Goal: Check status: Check status

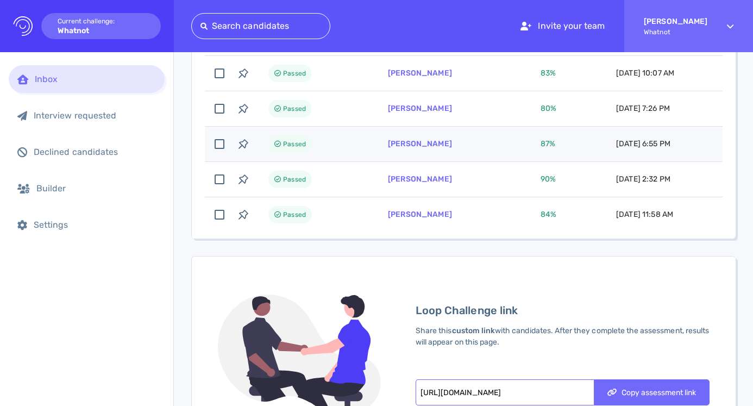
scroll to position [842, 0]
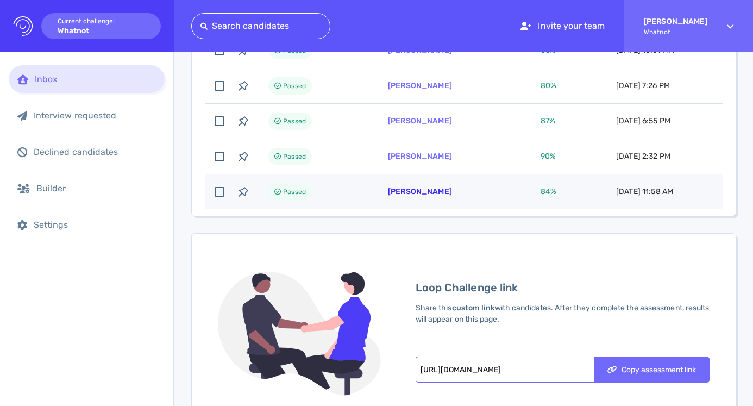
click at [412, 195] on link "[PERSON_NAME]" at bounding box center [420, 191] width 64 height 9
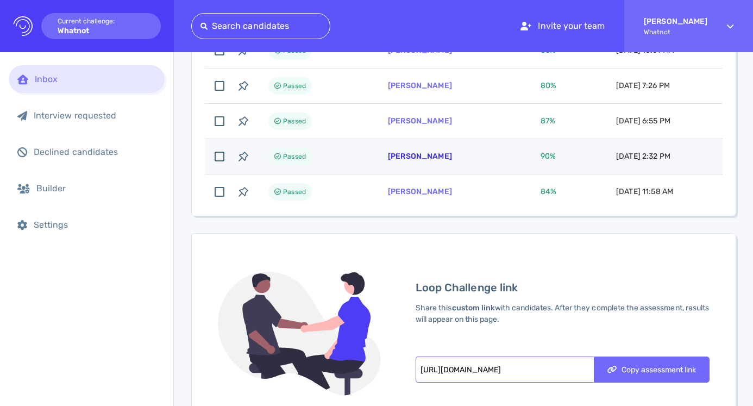
click at [422, 157] on link "[PERSON_NAME]" at bounding box center [420, 156] width 64 height 9
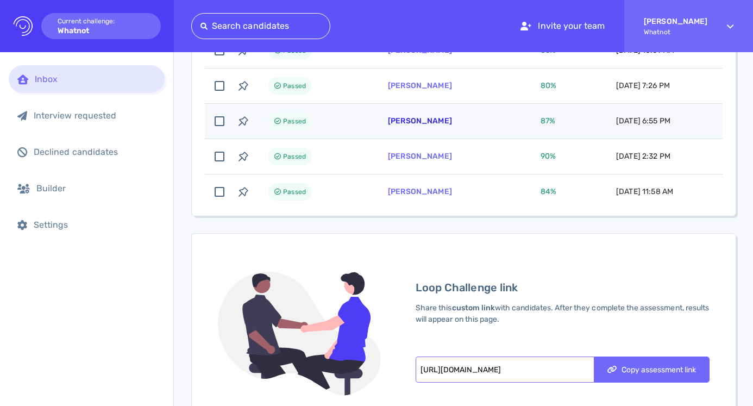
click at [426, 120] on link "Alexica Moreira" at bounding box center [420, 120] width 64 height 9
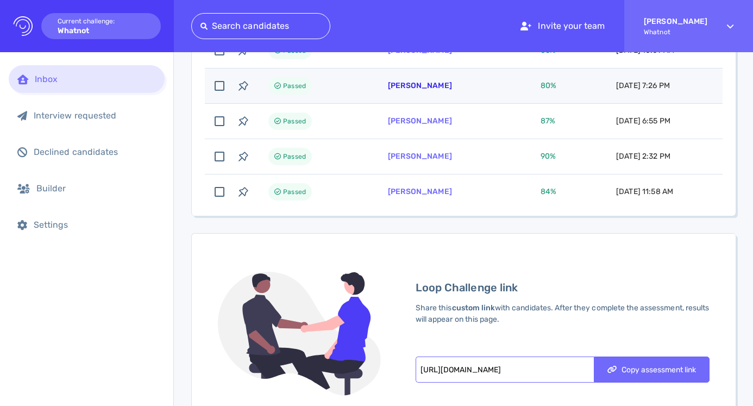
click at [406, 86] on link "kyle kim" at bounding box center [420, 85] width 64 height 9
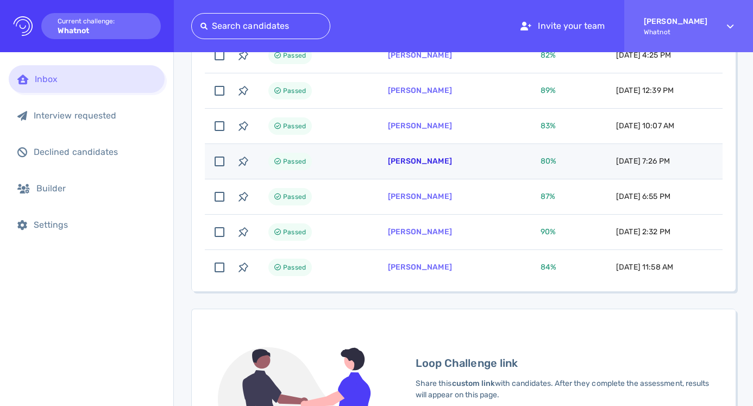
scroll to position [759, 0]
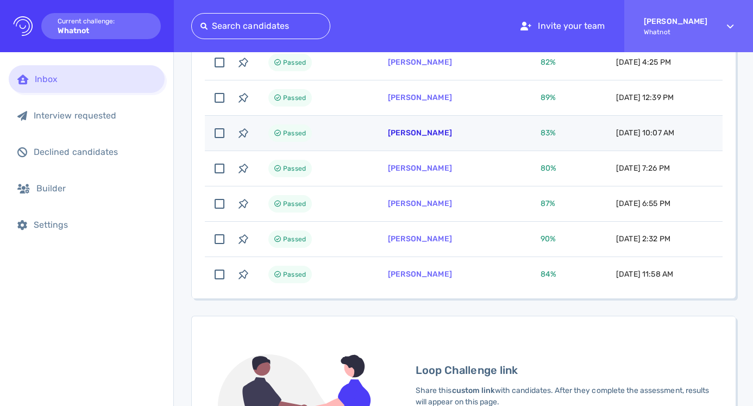
click at [406, 131] on link "Elsa Solomon" at bounding box center [420, 132] width 64 height 9
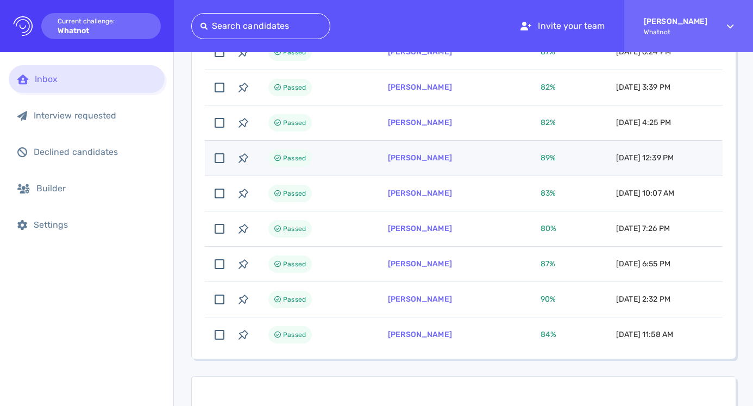
scroll to position [677, 0]
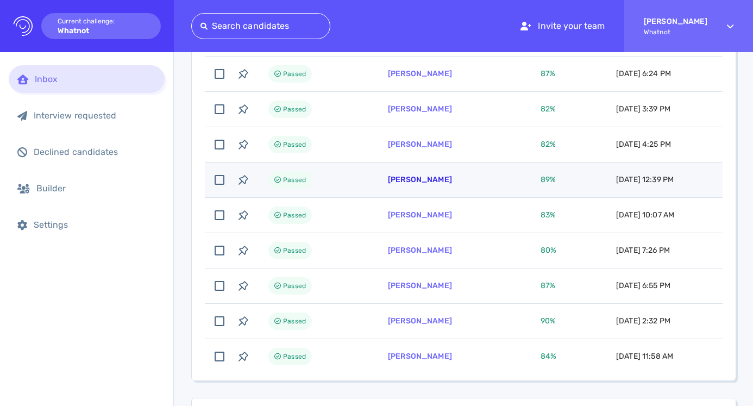
click at [423, 178] on link "Daniel Hoidal" at bounding box center [420, 179] width 64 height 9
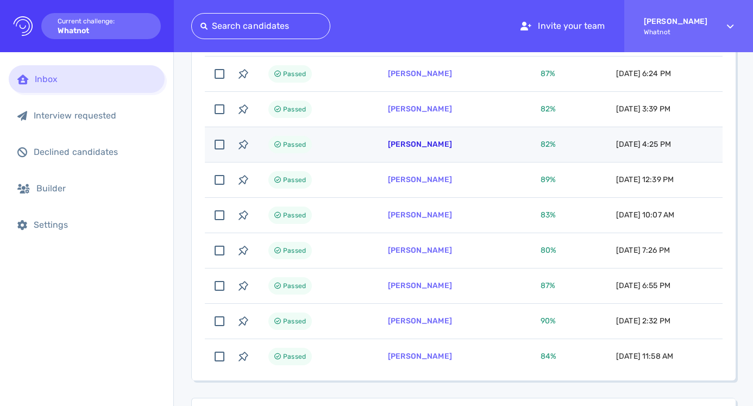
click at [412, 147] on link "Max Cozzolino" at bounding box center [420, 144] width 64 height 9
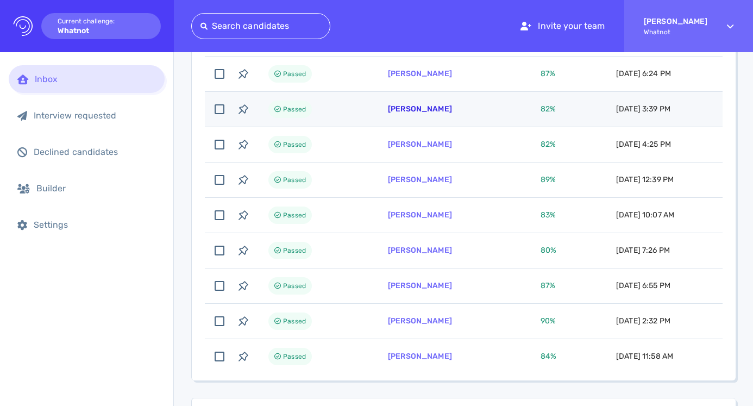
click at [412, 109] on link "Jake Bermudez" at bounding box center [420, 108] width 64 height 9
click at [435, 111] on link "Jake Bermudez" at bounding box center [420, 108] width 64 height 9
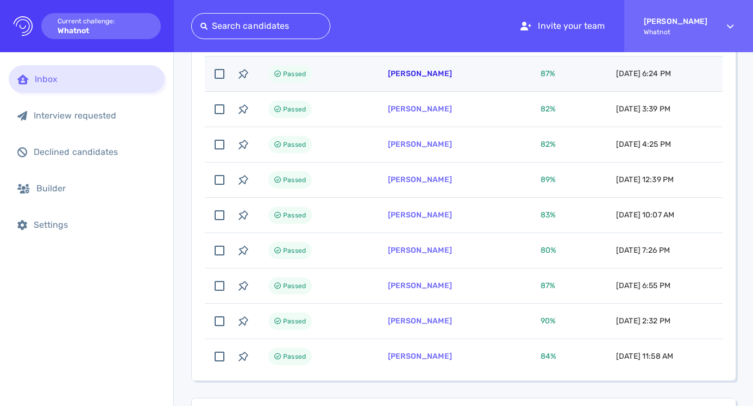
click at [420, 77] on link "Freddie Kane" at bounding box center [420, 73] width 64 height 9
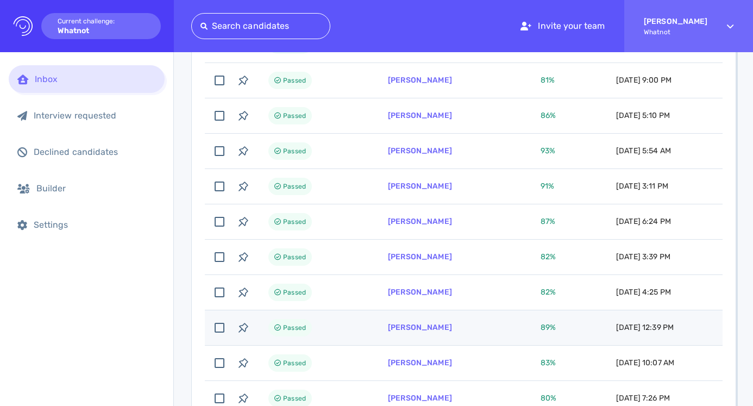
scroll to position [519, 0]
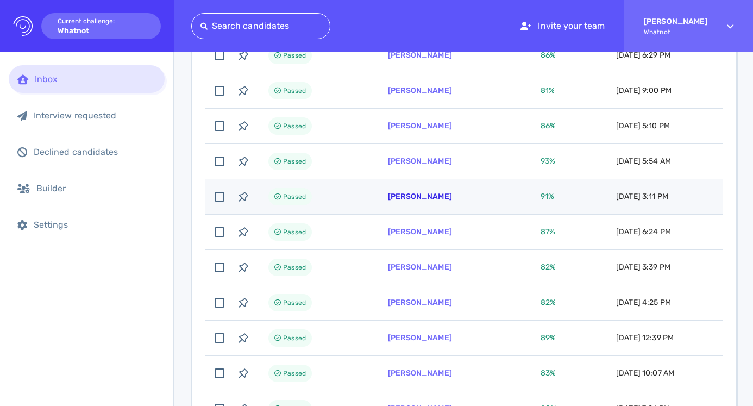
click at [424, 198] on link "Aleks Rosnev" at bounding box center [420, 196] width 64 height 9
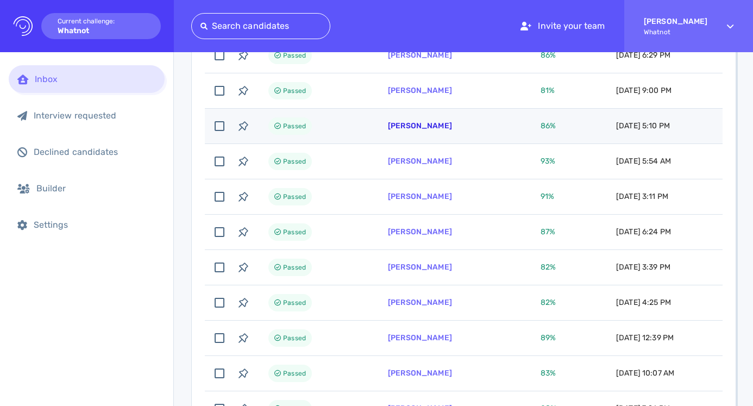
click at [419, 123] on link "Blaine Strand" at bounding box center [420, 125] width 64 height 9
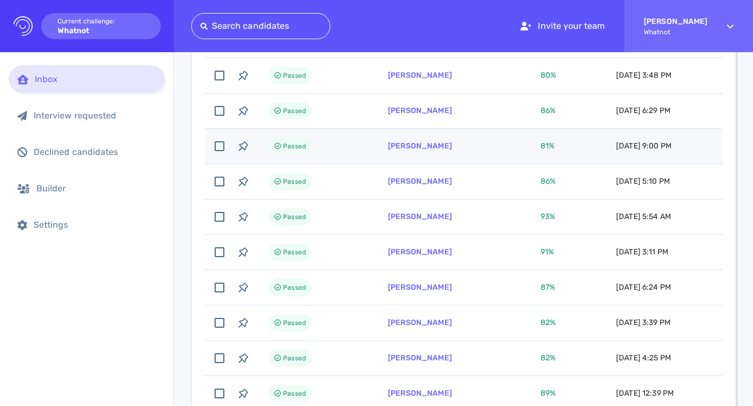
scroll to position [436, 0]
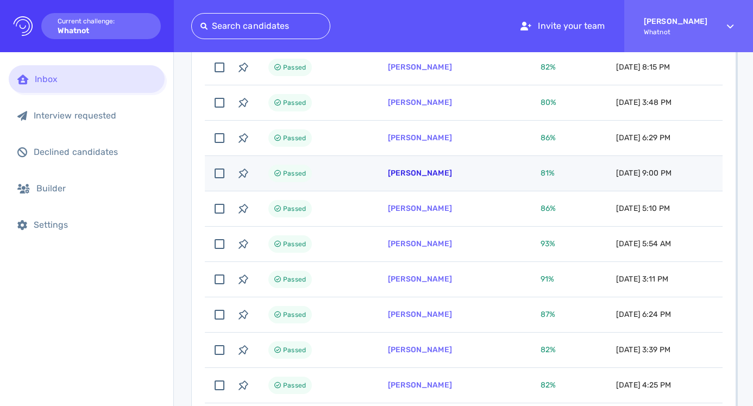
click at [434, 174] on link "Madison Jenkins" at bounding box center [420, 172] width 64 height 9
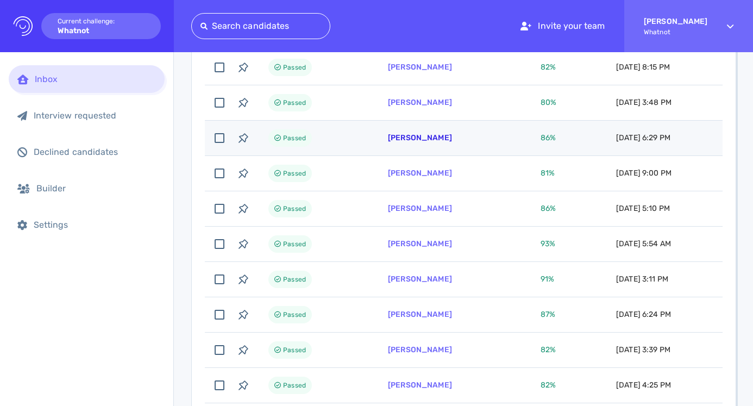
click at [413, 136] on link "Julia Davison" at bounding box center [420, 137] width 64 height 9
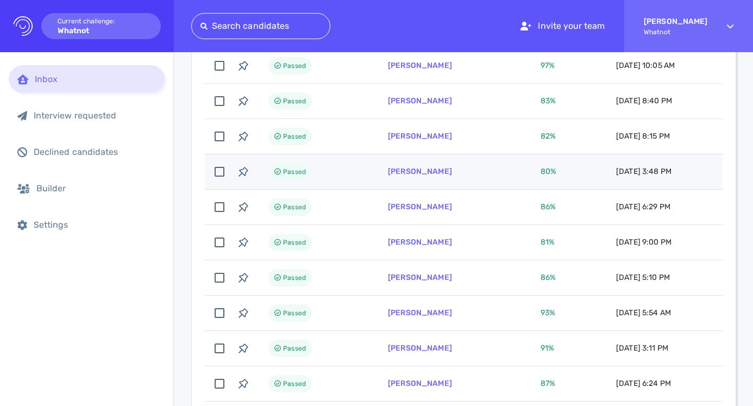
scroll to position [359, 0]
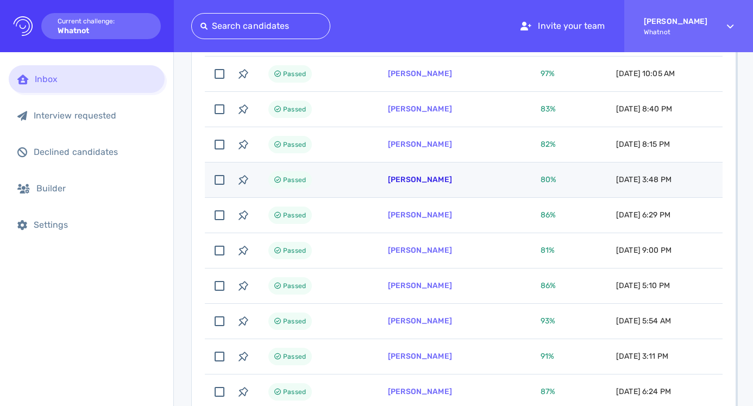
click at [432, 178] on link "Sharday Thomas" at bounding box center [420, 179] width 64 height 9
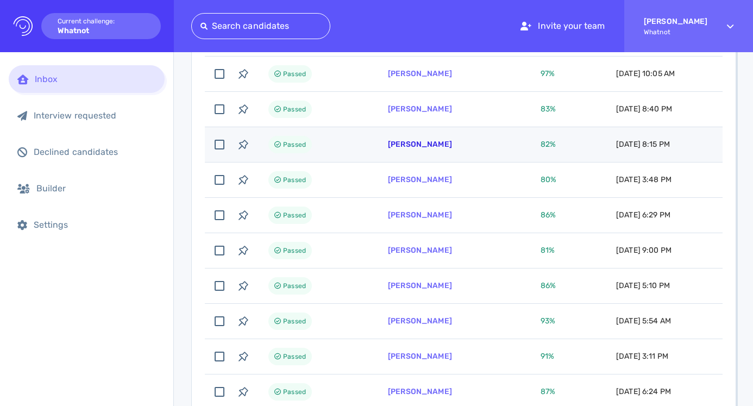
click at [411, 145] on link "Kiara Coit" at bounding box center [420, 144] width 64 height 9
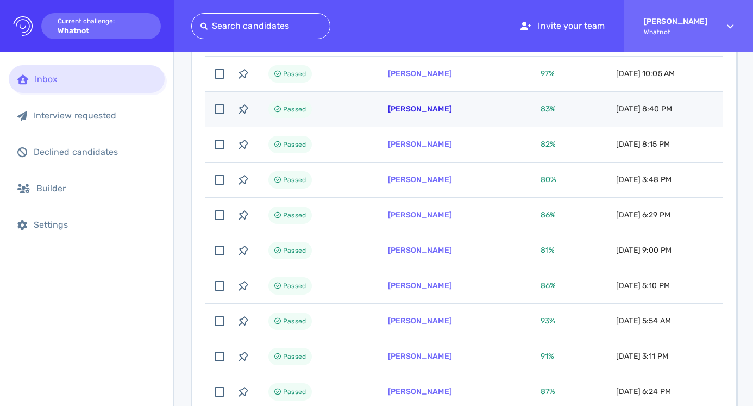
click at [425, 111] on link "Karina Gabino" at bounding box center [420, 108] width 64 height 9
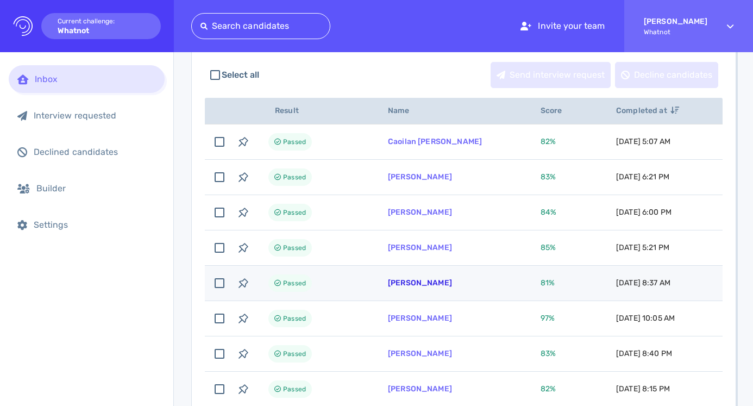
scroll to position [117, 0]
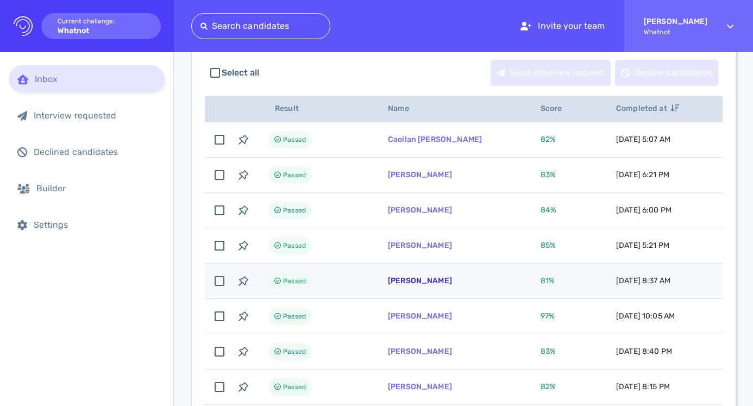
click at [428, 281] on link "Charlyne Dabadie" at bounding box center [420, 280] width 64 height 9
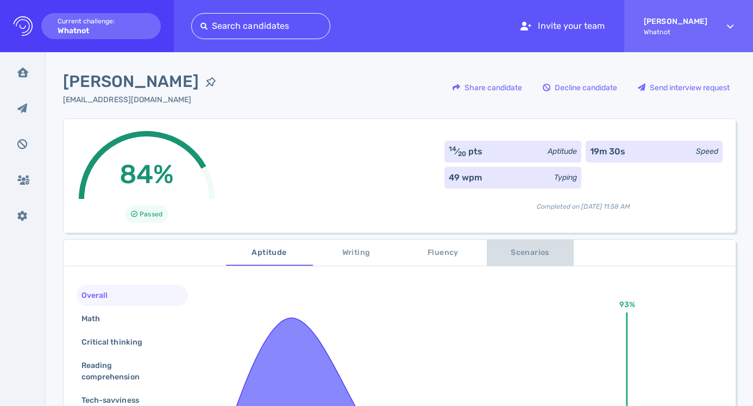
click at [511, 259] on span "Scenarios" at bounding box center [530, 253] width 74 height 14
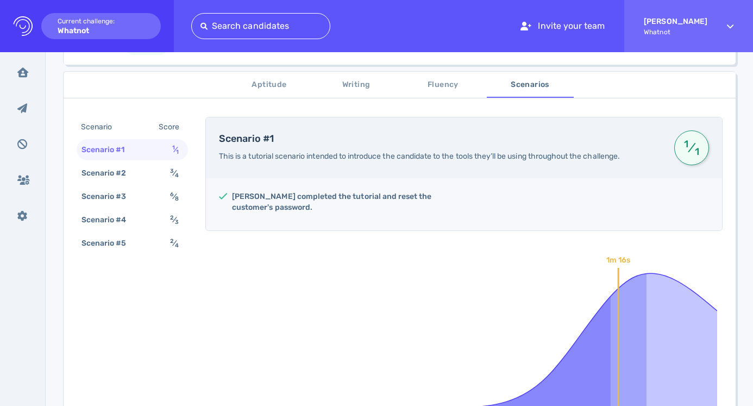
scroll to position [174, 0]
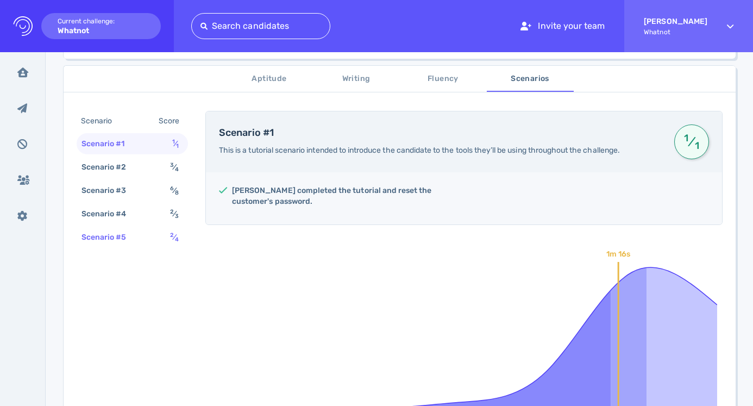
click at [155, 241] on div "Scenario #5 2 ⁄ 4" at bounding box center [132, 237] width 111 height 21
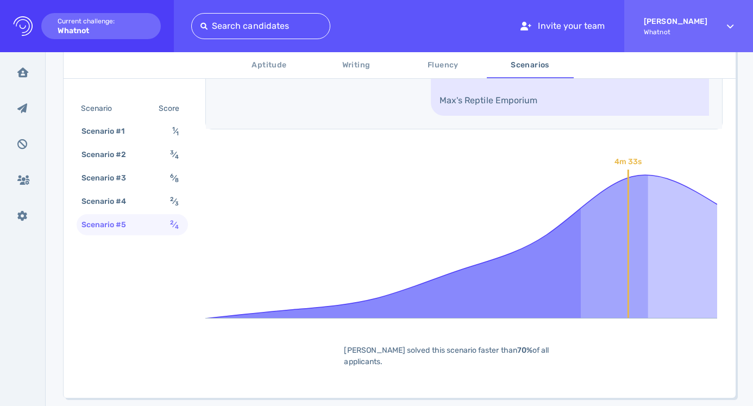
scroll to position [817, 0]
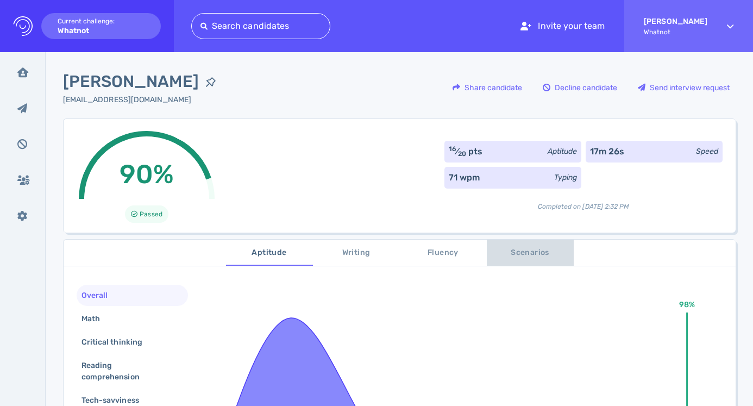
click at [518, 260] on button "Scenarios" at bounding box center [530, 253] width 87 height 26
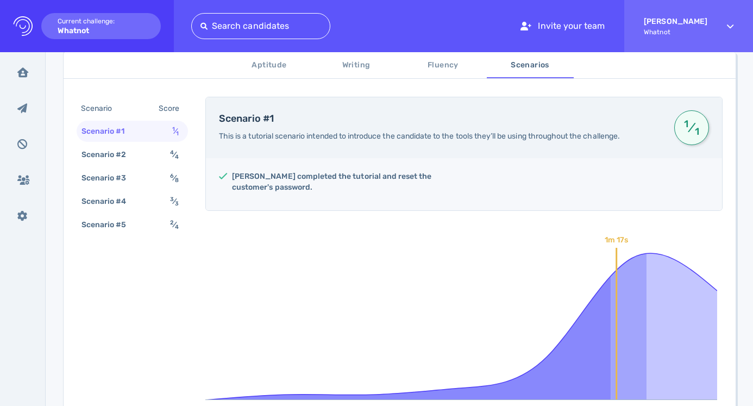
scroll to position [210, 0]
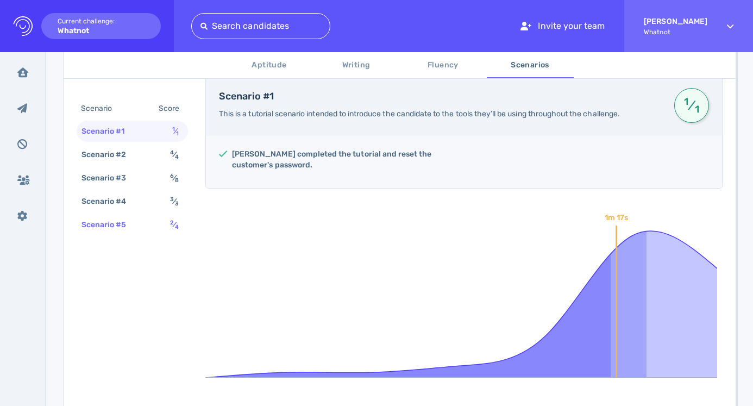
click at [142, 221] on div "Scenario #5 2 ⁄ 4" at bounding box center [132, 224] width 111 height 21
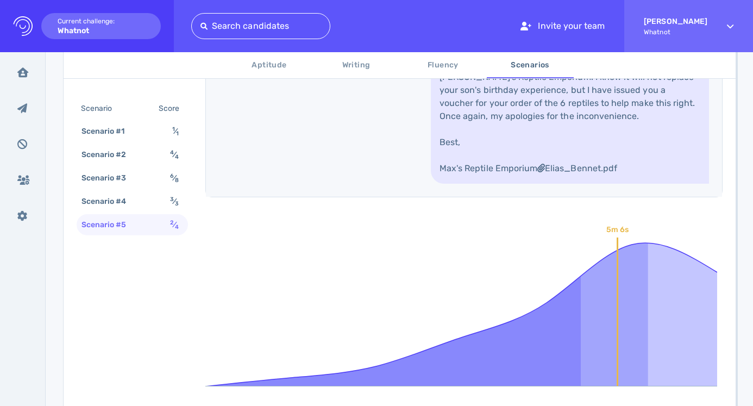
scroll to position [831, 0]
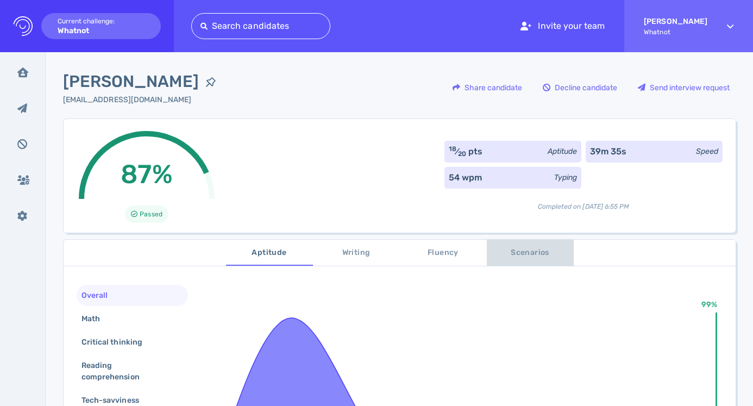
click at [532, 253] on span "Scenarios" at bounding box center [530, 253] width 74 height 14
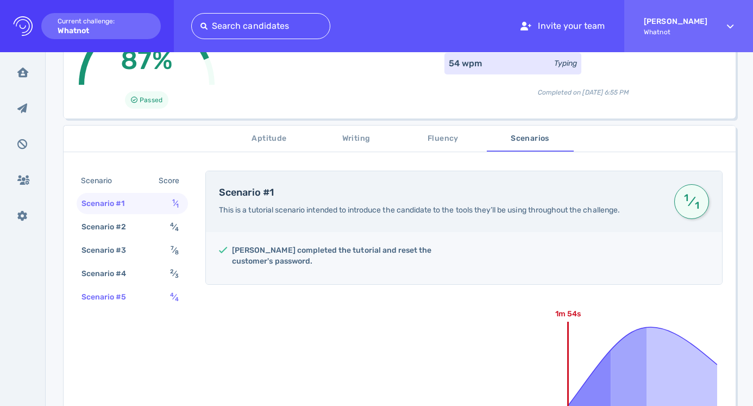
click at [134, 298] on div "Scenario #5" at bounding box center [109, 297] width 60 height 16
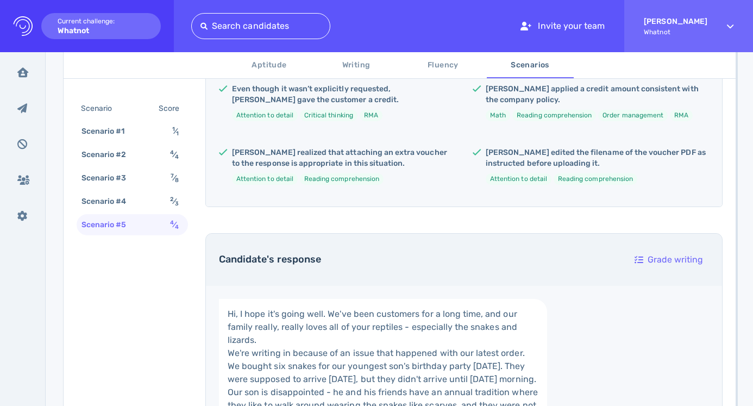
scroll to position [284, 0]
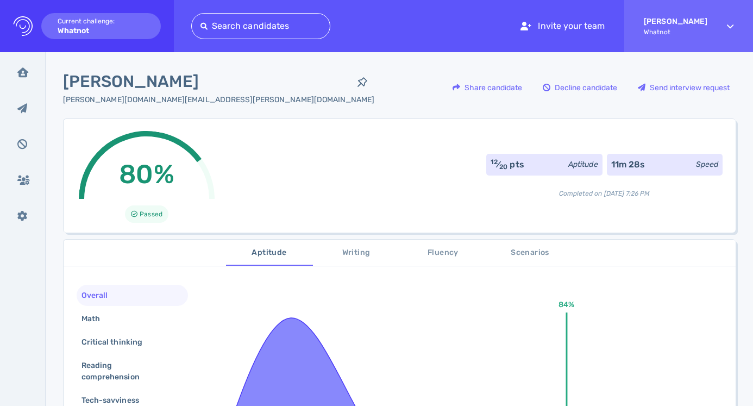
click at [517, 249] on span "Scenarios" at bounding box center [530, 253] width 74 height 14
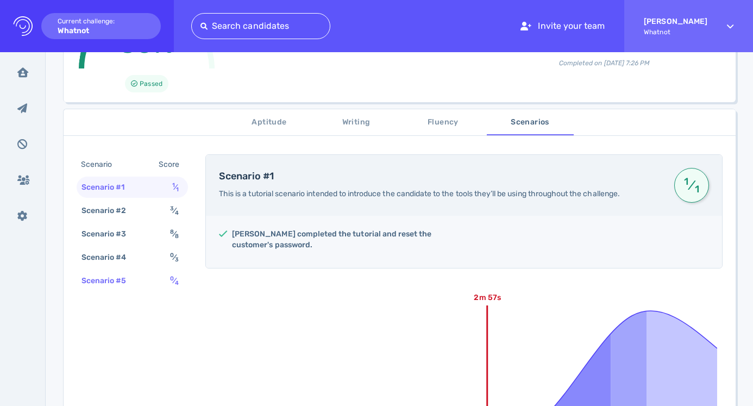
click at [132, 284] on div "Scenario #5" at bounding box center [109, 281] width 60 height 16
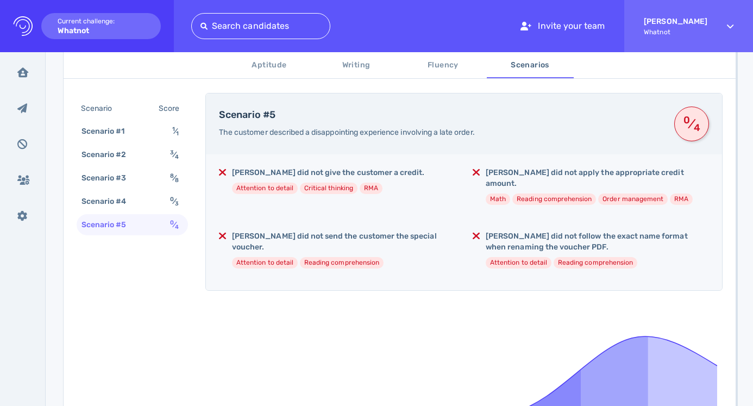
scroll to position [143, 0]
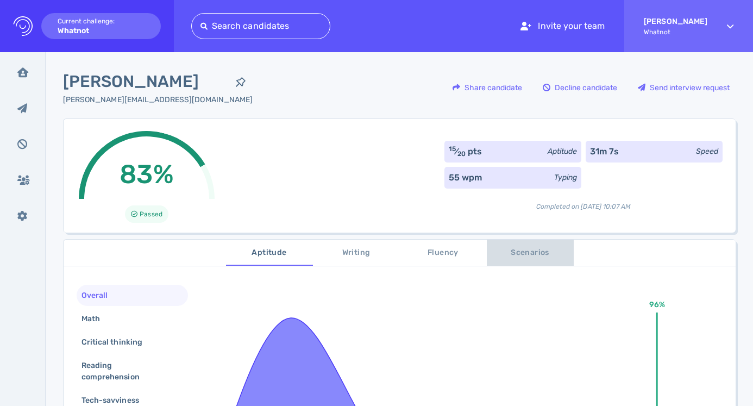
click at [508, 247] on span "Scenarios" at bounding box center [530, 253] width 74 height 14
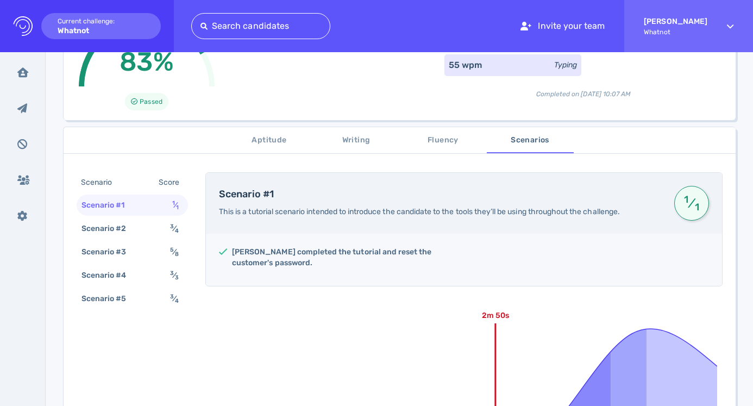
scroll to position [141, 0]
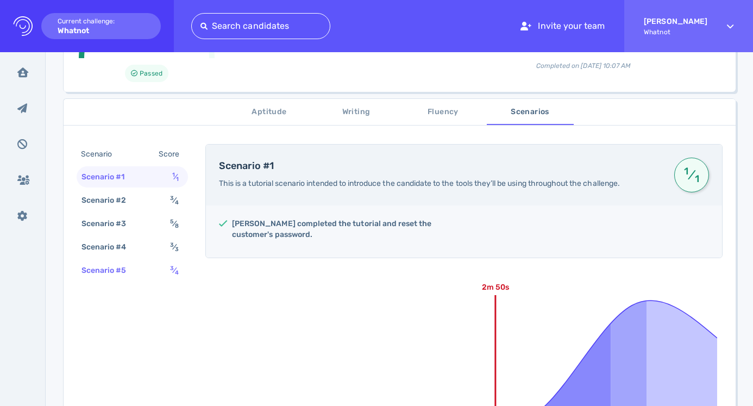
click at [141, 279] on div "Scenario #5 3 ⁄ 4" at bounding box center [132, 270] width 111 height 21
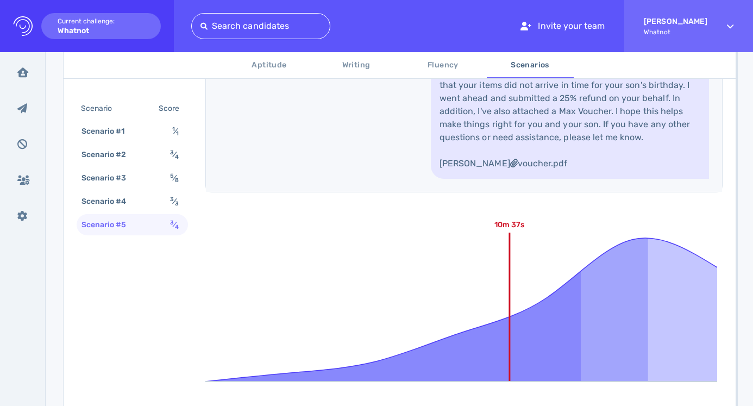
scroll to position [763, 0]
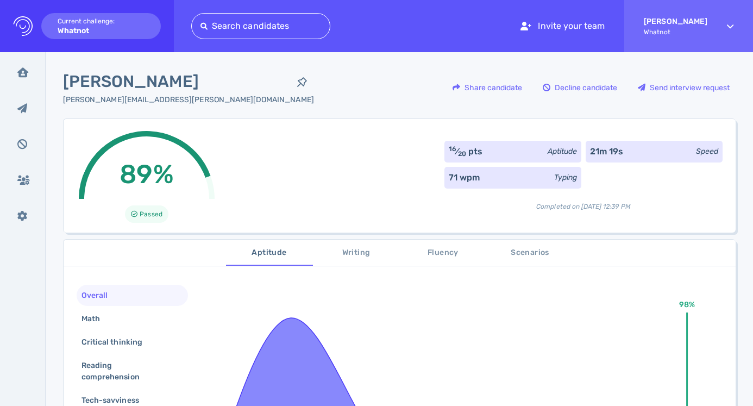
click at [535, 247] on span "Scenarios" at bounding box center [530, 253] width 74 height 14
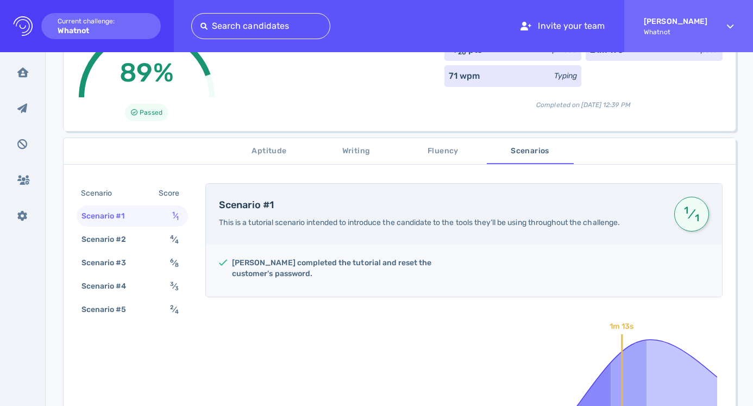
scroll to position [171, 0]
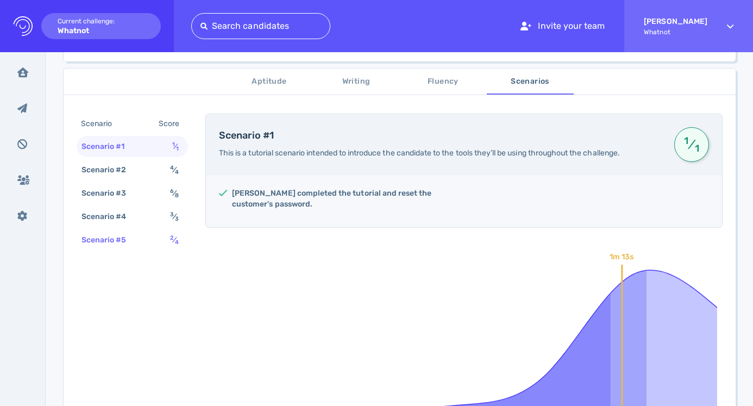
click at [142, 241] on div "Scenario #5 2 ⁄ 4" at bounding box center [132, 239] width 111 height 21
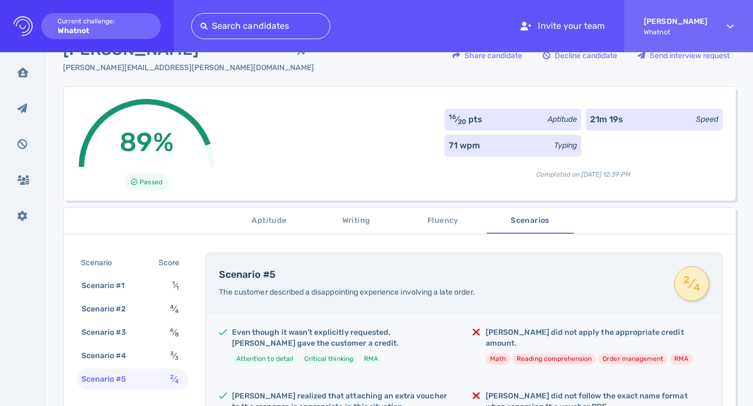
scroll to position [1, 0]
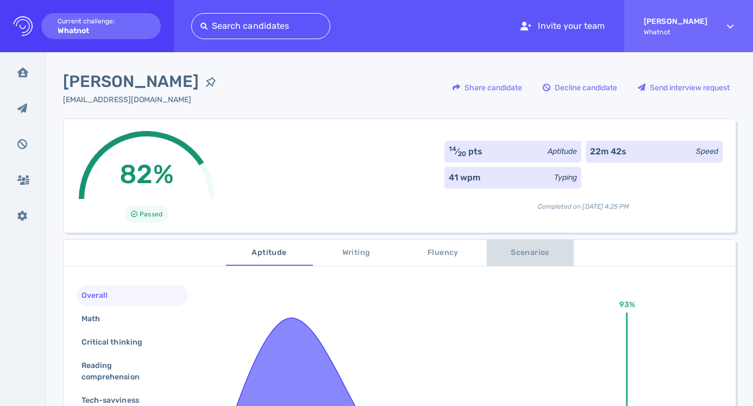
click at [517, 254] on span "Scenarios" at bounding box center [530, 253] width 74 height 14
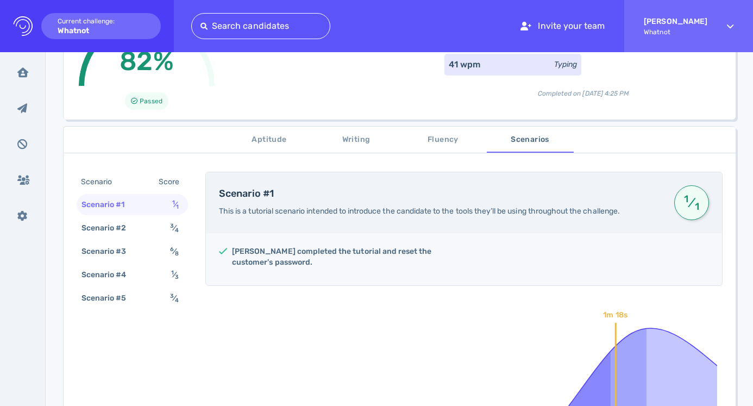
scroll to position [193, 0]
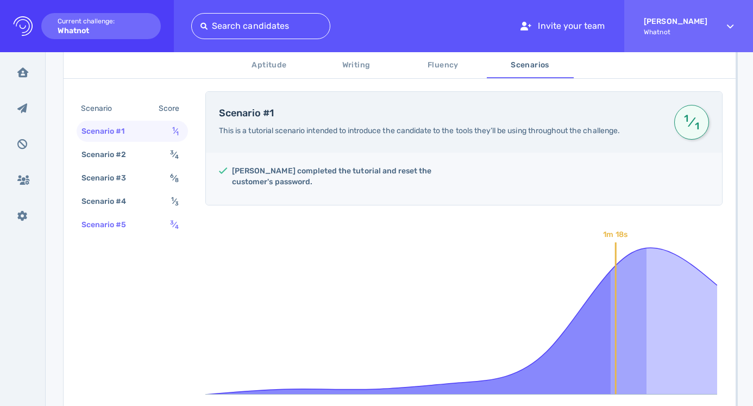
click at [141, 227] on div "Scenario #5 3 ⁄ 4" at bounding box center [132, 224] width 111 height 21
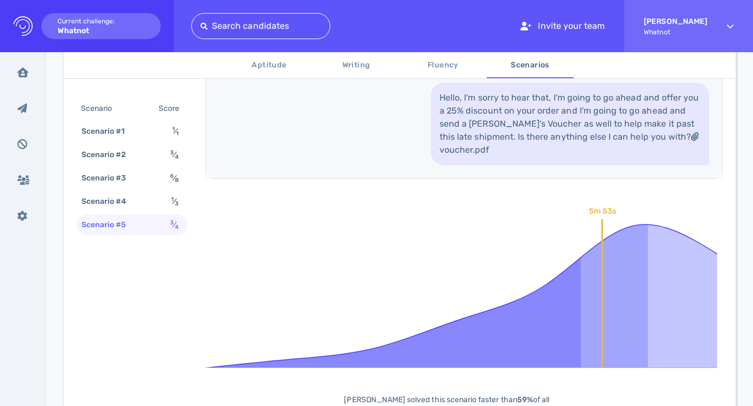
scroll to position [695, 0]
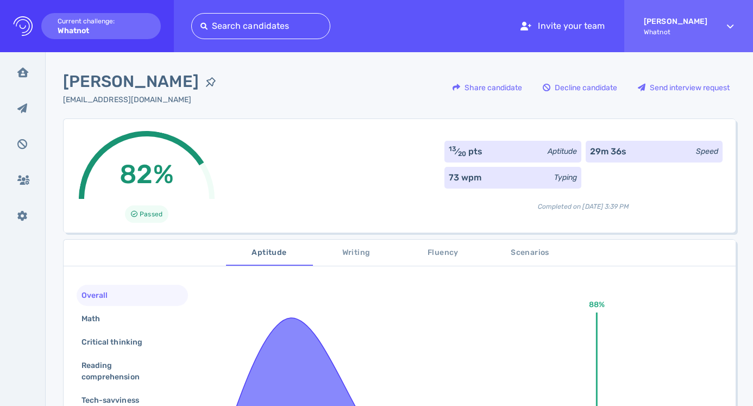
click at [539, 245] on button "Scenarios" at bounding box center [530, 253] width 87 height 26
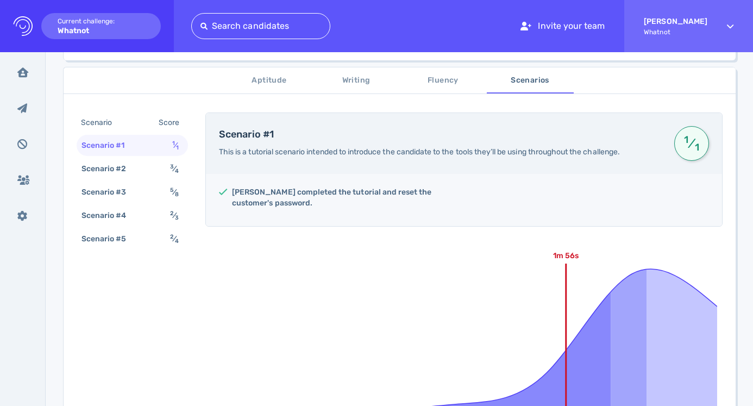
scroll to position [174, 0]
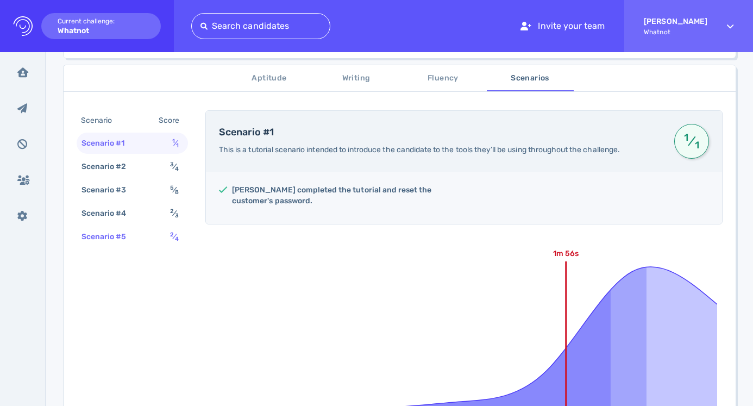
click at [152, 239] on div "Scenario #5 2 ⁄ 4" at bounding box center [132, 236] width 111 height 21
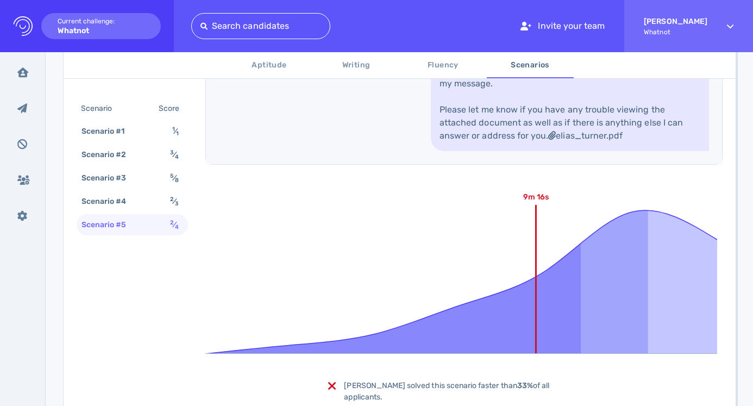
scroll to position [842, 0]
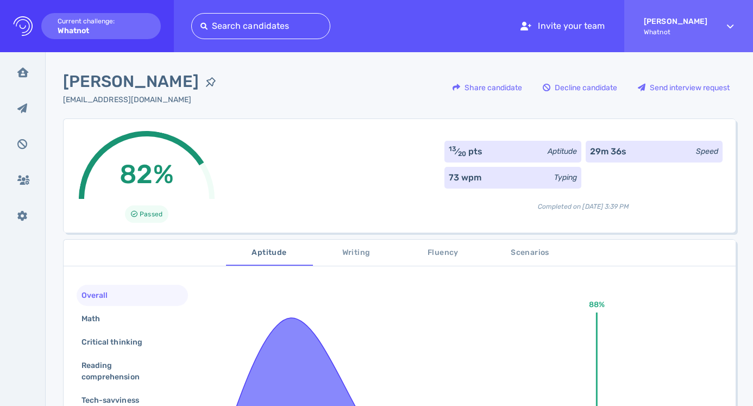
click at [517, 244] on button "Scenarios" at bounding box center [530, 253] width 87 height 26
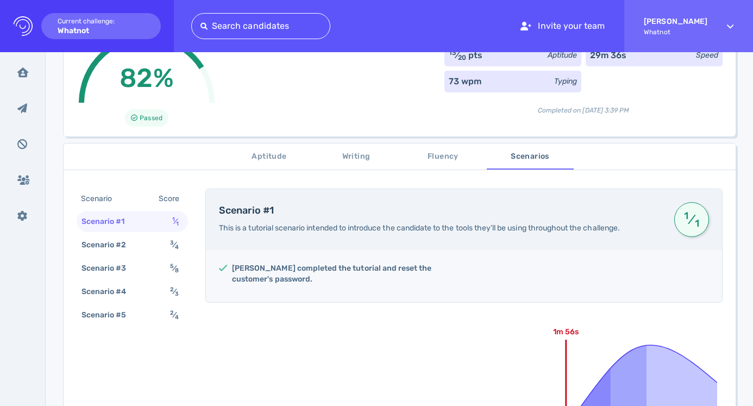
scroll to position [178, 0]
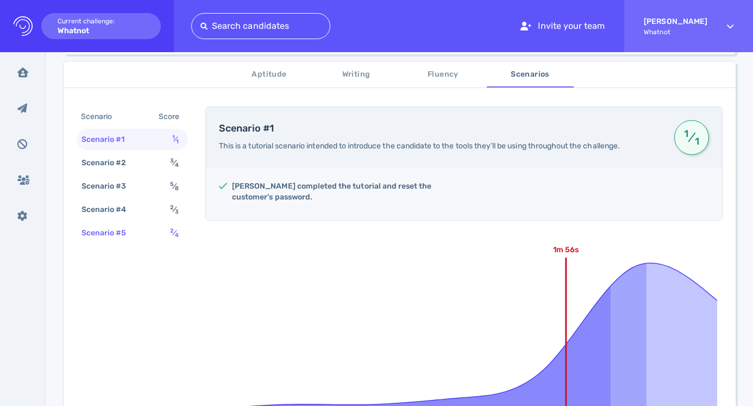
click at [152, 231] on div "Scenario #5 2 ⁄ 4" at bounding box center [132, 232] width 111 height 21
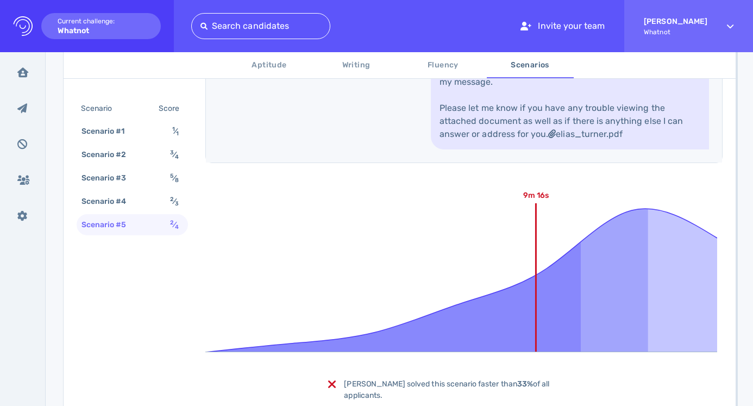
scroll to position [851, 0]
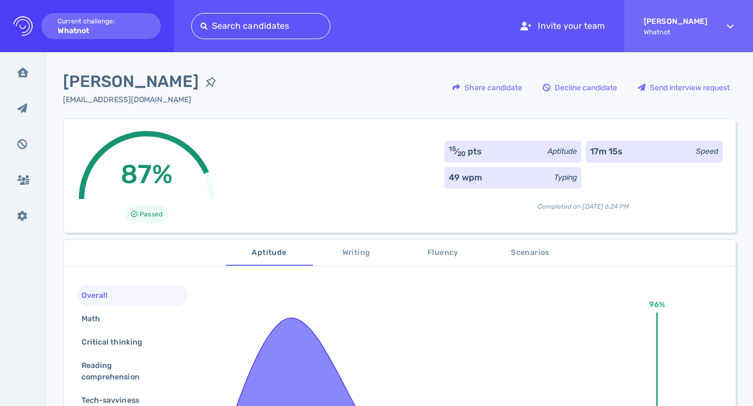
click at [546, 249] on span "Scenarios" at bounding box center [530, 253] width 74 height 14
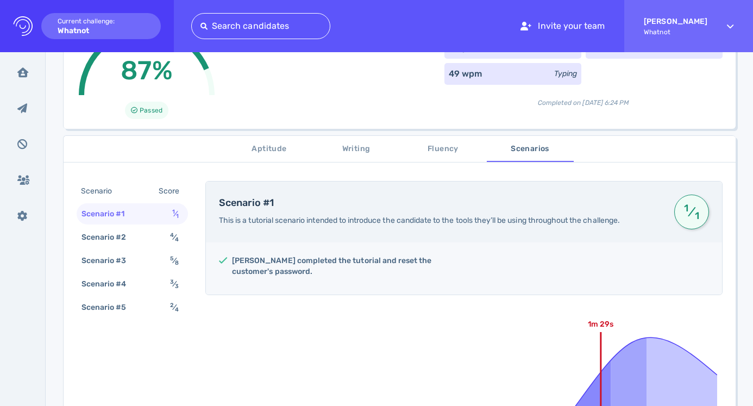
scroll to position [160, 0]
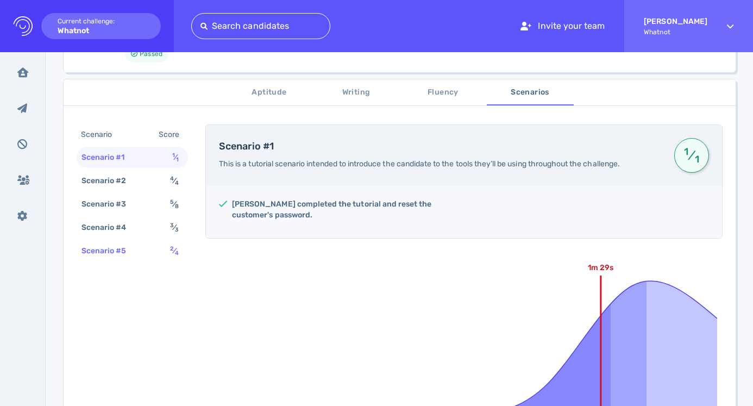
click at [147, 260] on div "Scenario #5 2 ⁄ 4" at bounding box center [132, 250] width 111 height 21
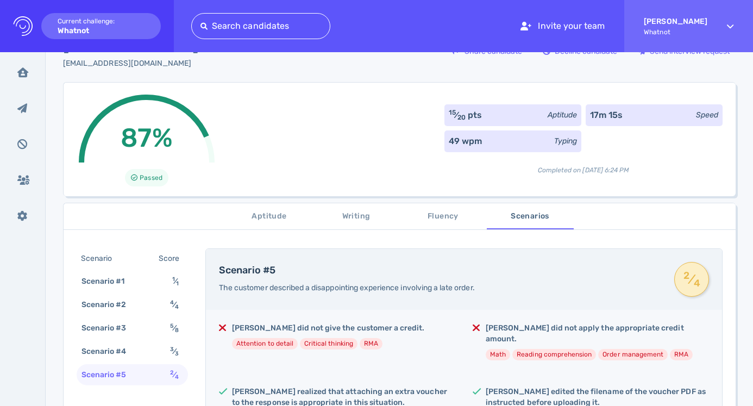
scroll to position [0, 0]
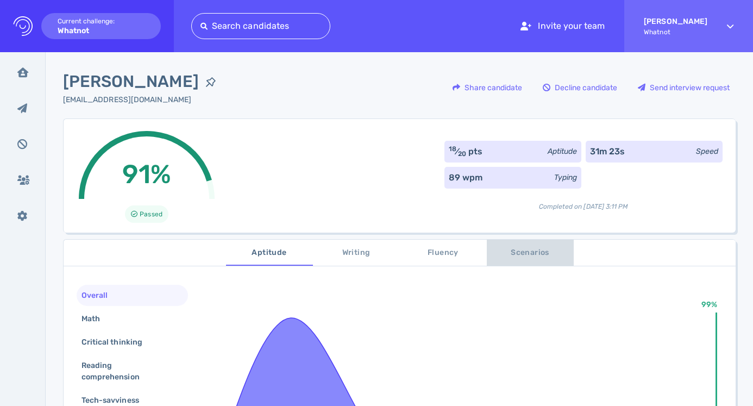
click at [534, 250] on span "Scenarios" at bounding box center [530, 253] width 74 height 14
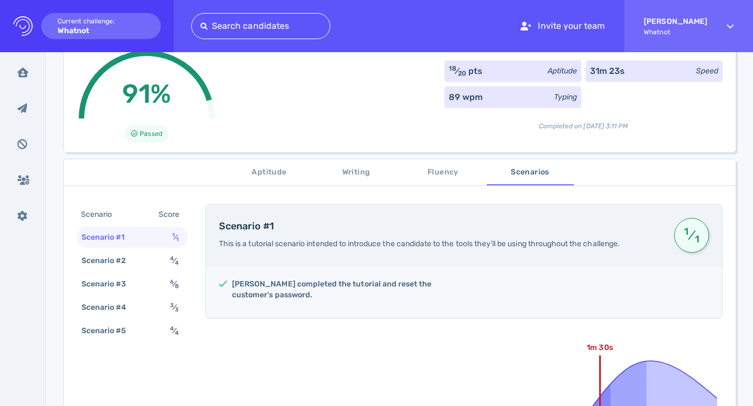
scroll to position [131, 0]
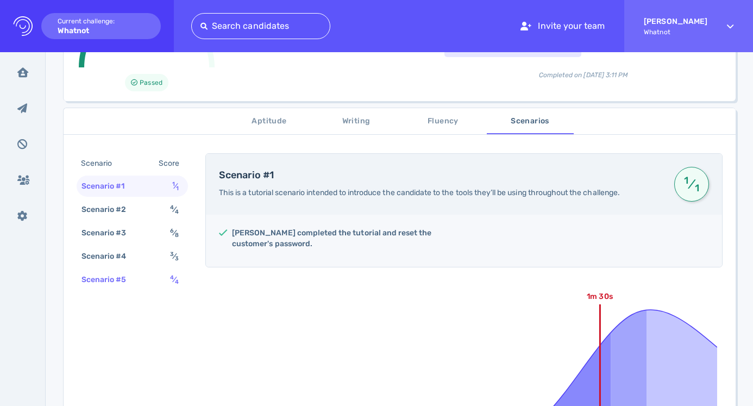
click at [130, 283] on div "Scenario #5" at bounding box center [109, 280] width 60 height 16
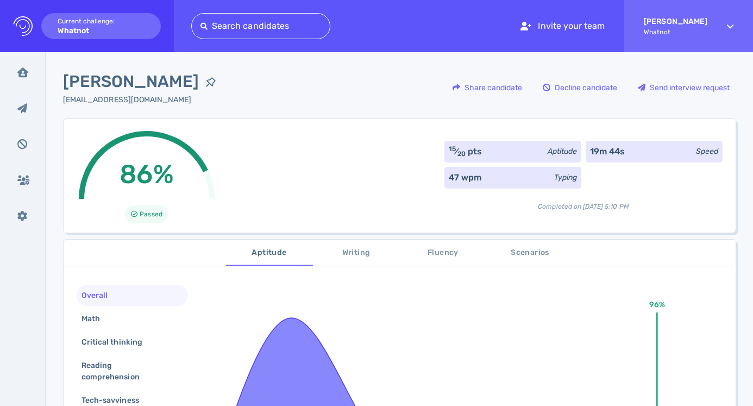
click at [530, 249] on span "Scenarios" at bounding box center [530, 253] width 74 height 14
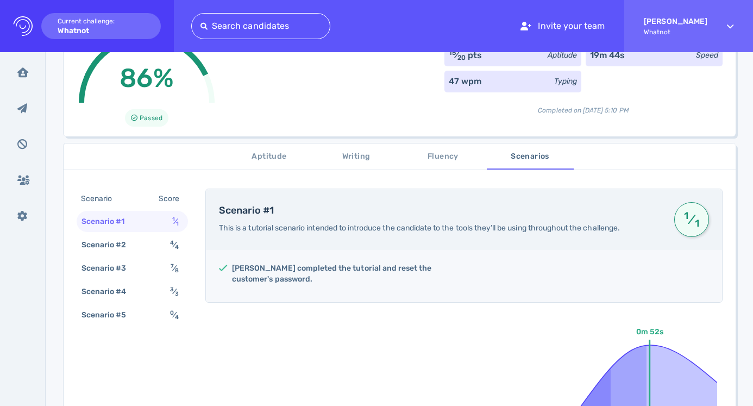
scroll to position [142, 0]
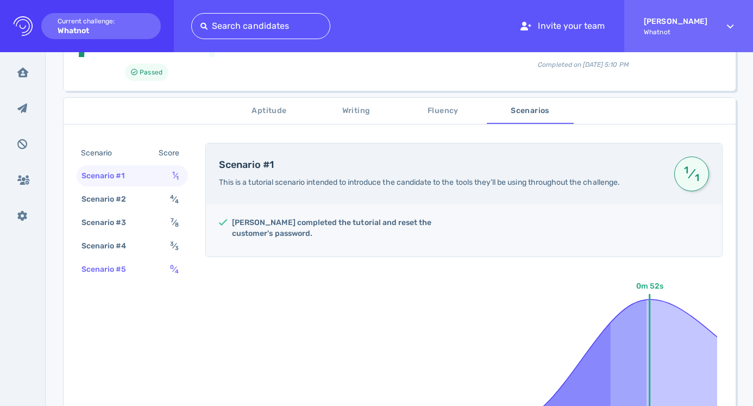
click at [129, 261] on div "Scenario #5 0 ⁄ 4" at bounding box center [132, 269] width 111 height 21
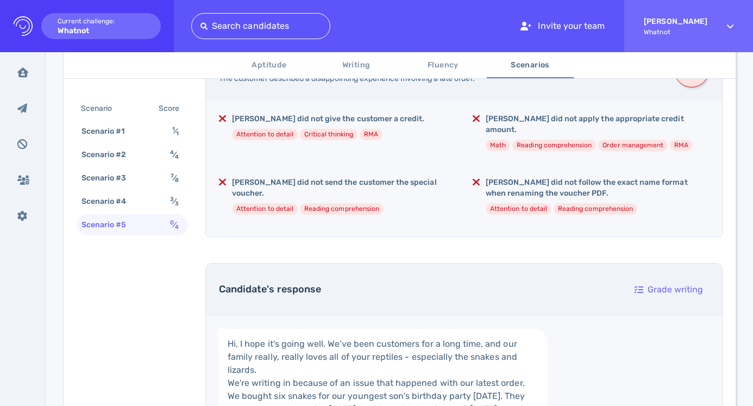
scroll to position [0, 0]
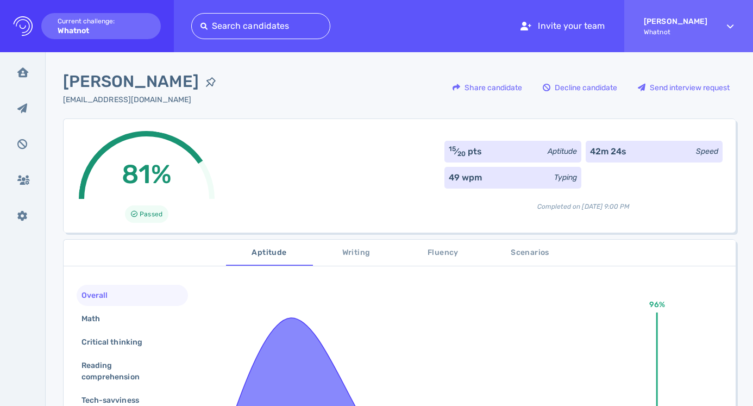
click at [511, 249] on span "Scenarios" at bounding box center [530, 253] width 74 height 14
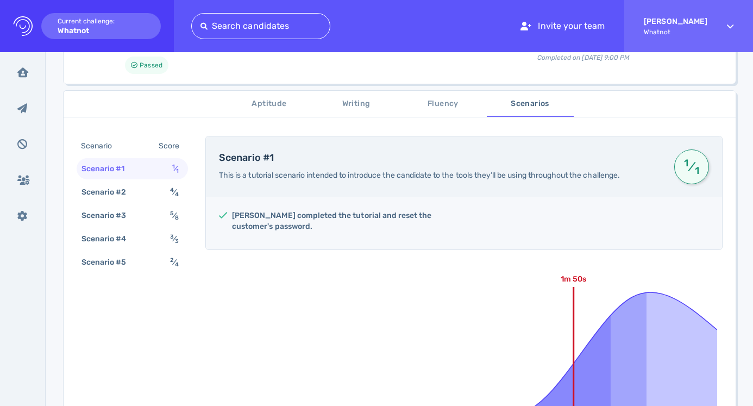
scroll to position [159, 0]
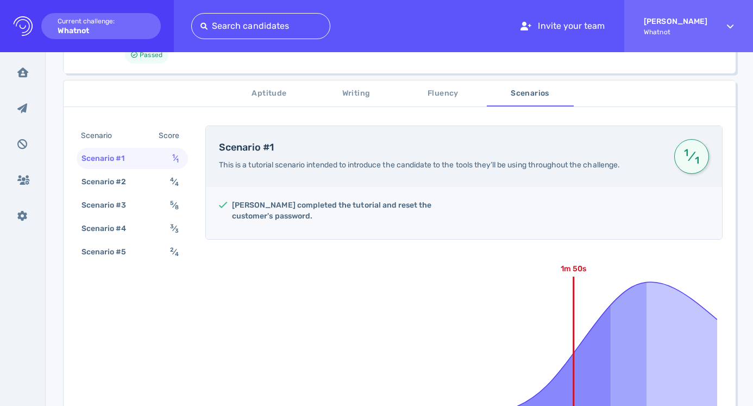
click at [155, 263] on div "Scenario Score Scenario #1 1 ⁄ 1 Scenario #2 4 ⁄ 4 Scenario #3 5 ⁄ 8 Scenario #…" at bounding box center [132, 195] width 111 height 139
click at [155, 242] on div "Scenario #5 2 ⁄ 4" at bounding box center [132, 251] width 111 height 21
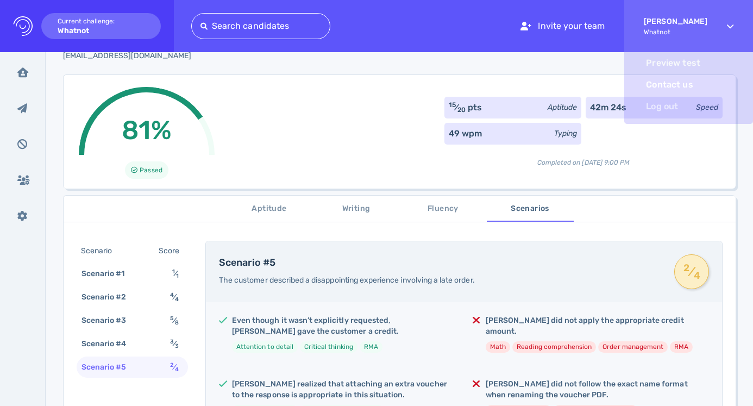
scroll to position [0, 0]
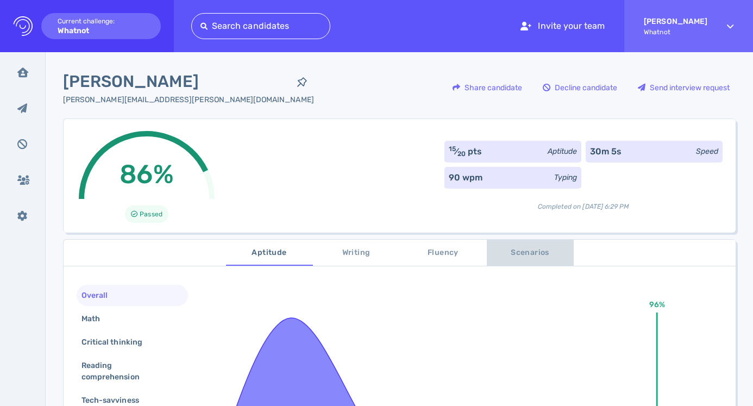
click at [515, 246] on span "Scenarios" at bounding box center [530, 253] width 74 height 14
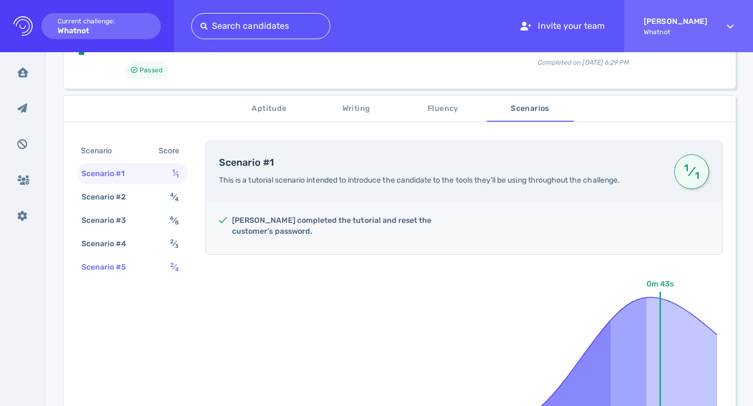
click at [121, 266] on div "Scenario #5" at bounding box center [109, 267] width 60 height 16
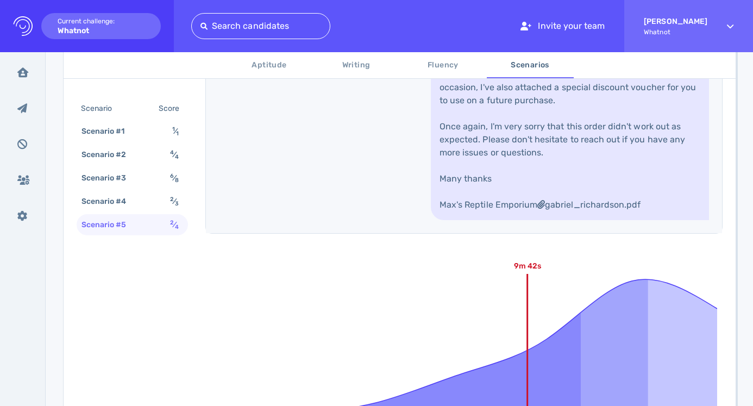
scroll to position [842, 0]
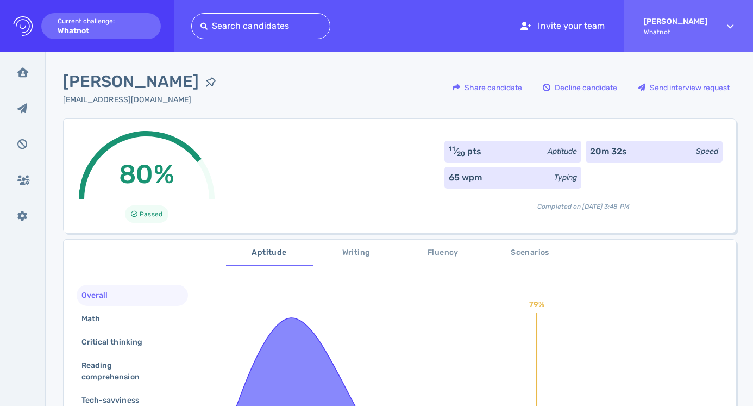
click at [524, 254] on span "Scenarios" at bounding box center [530, 253] width 74 height 14
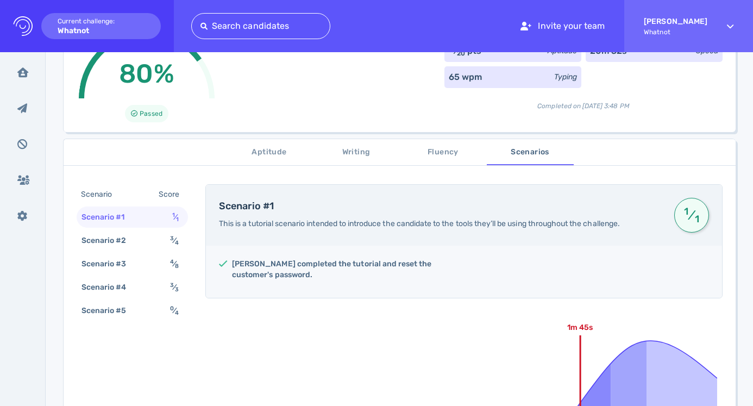
scroll to position [133, 0]
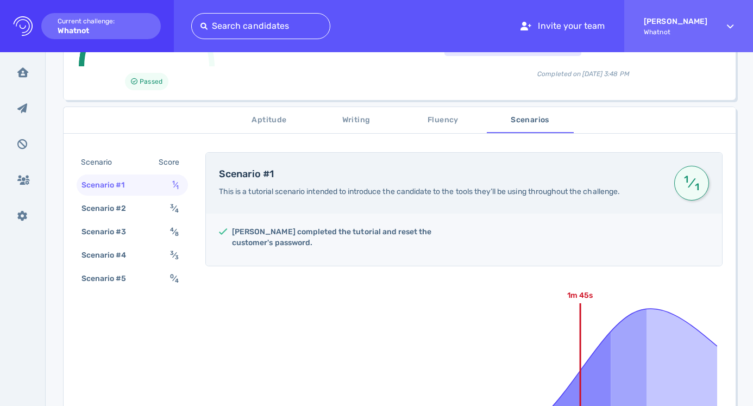
click at [153, 289] on div "Scenario Score Scenario #1 1 ⁄ 1 Scenario #2 3 ⁄ 4 Scenario #3 4 ⁄ 8 Scenario #…" at bounding box center [132, 221] width 111 height 139
click at [153, 283] on div "Scenario #5 0 ⁄ 4" at bounding box center [132, 278] width 111 height 21
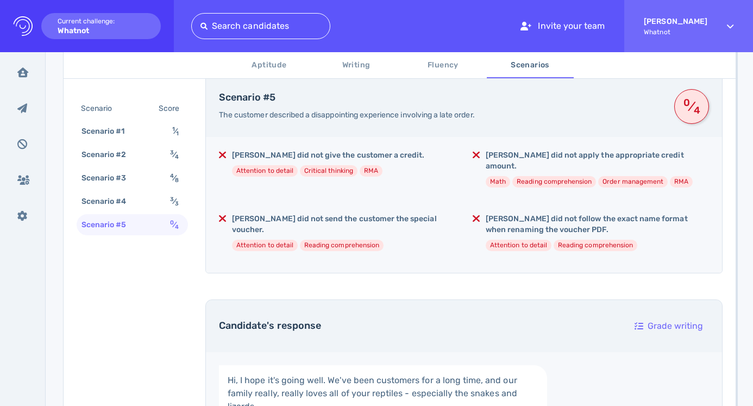
scroll to position [0, 0]
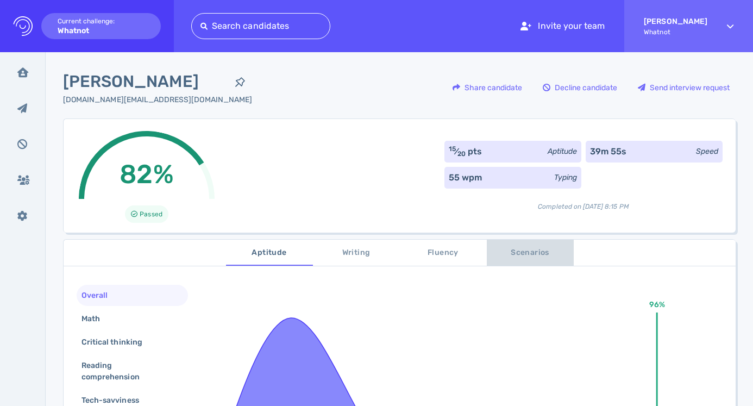
click at [521, 252] on span "Scenarios" at bounding box center [530, 253] width 74 height 14
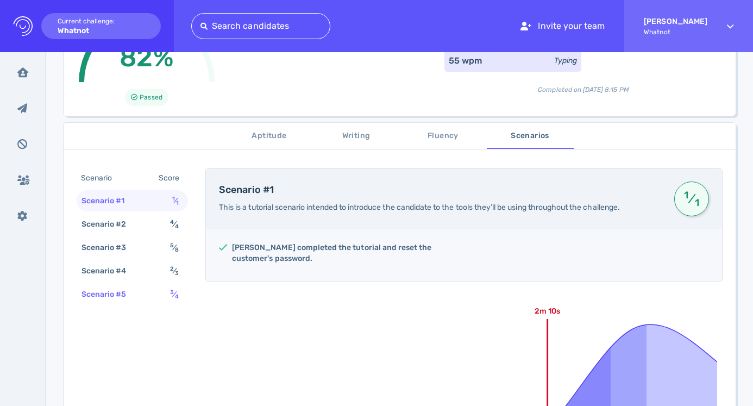
click at [125, 299] on div "Scenario #5" at bounding box center [109, 294] width 60 height 16
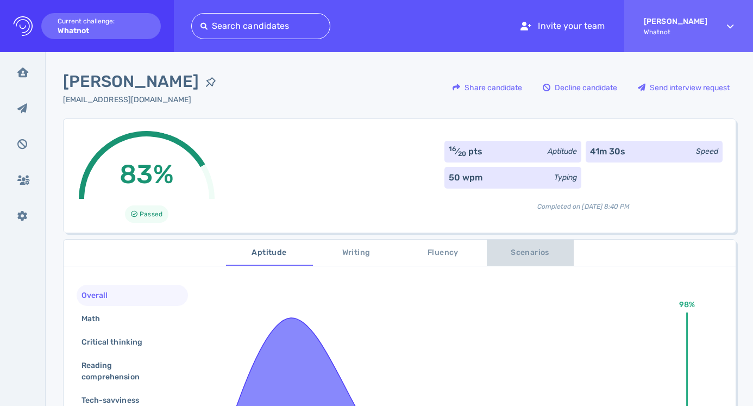
click at [510, 248] on span "Scenarios" at bounding box center [530, 253] width 74 height 14
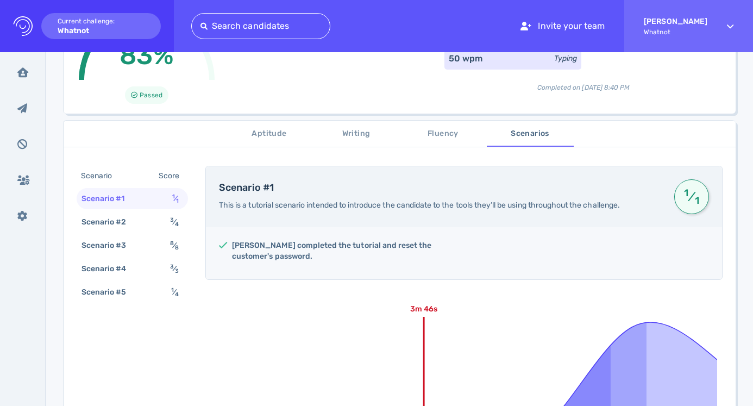
scroll to position [133, 0]
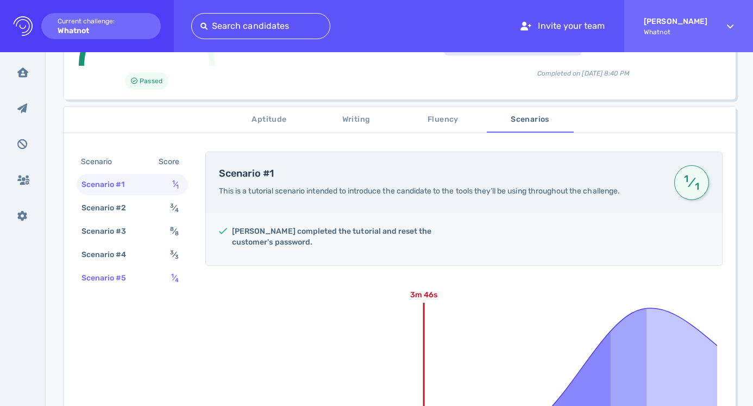
click at [143, 274] on div "Scenario #5 1 ⁄ 4" at bounding box center [132, 277] width 111 height 21
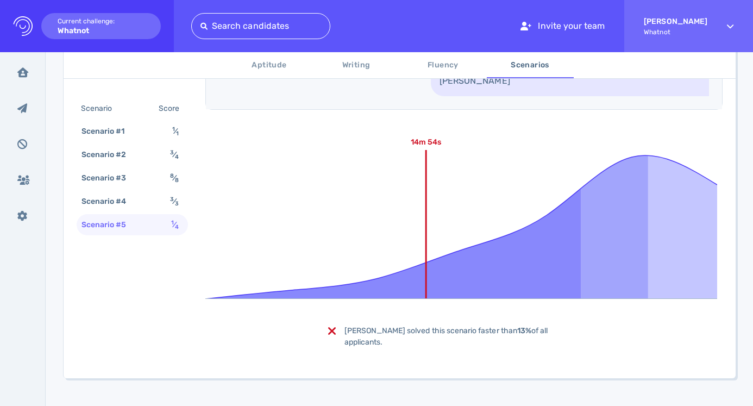
scroll to position [841, 0]
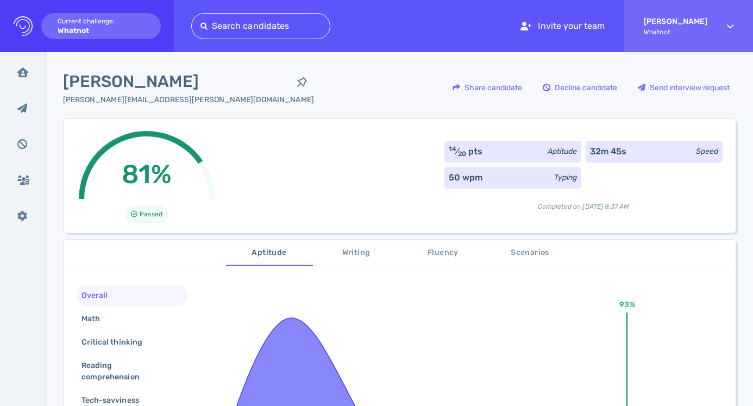
click at [543, 248] on span "Scenarios" at bounding box center [530, 253] width 74 height 14
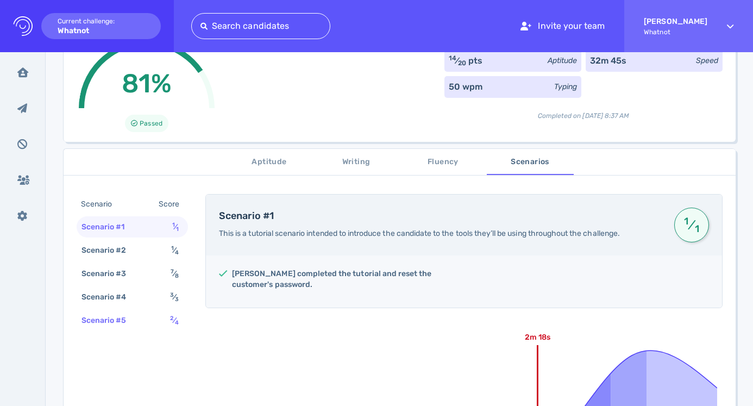
click at [145, 317] on div "Scenario #5 2 ⁄ 4" at bounding box center [132, 320] width 111 height 21
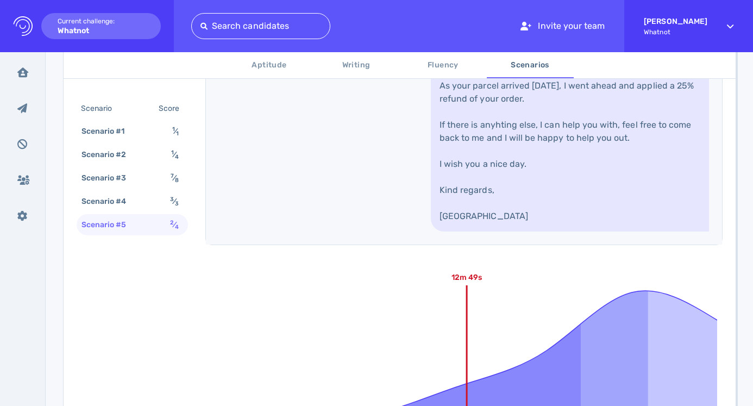
scroll to position [770, 0]
